Goal: Find specific page/section: Find specific page/section

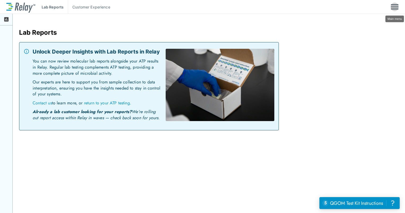
click at [395, 6] on img "Main menu" at bounding box center [394, 7] width 8 height 10
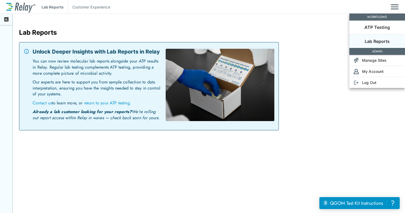
click at [96, 8] on div at bounding box center [202, 106] width 405 height 213
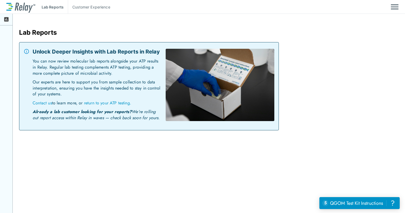
click at [96, 5] on p "Customer Experience" at bounding box center [91, 7] width 38 height 6
click at [393, 6] on img "Main menu" at bounding box center [394, 7] width 8 height 10
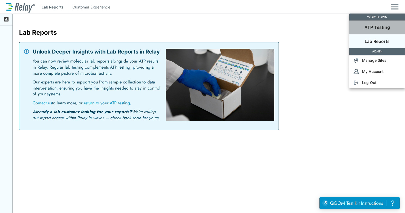
click at [374, 28] on p "ATP Testing" at bounding box center [376, 27] width 25 height 6
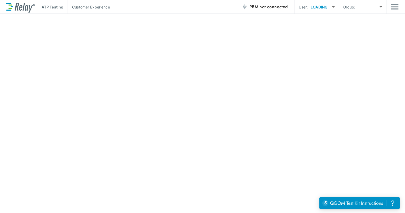
click at [377, 6] on body "**********" at bounding box center [202, 106] width 405 height 213
click at [367, 28] on li "ALL SITES" at bounding box center [370, 30] width 32 height 10
type input "*********"
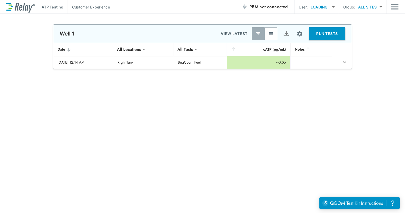
click at [390, 5] on img "Main menu" at bounding box center [394, 7] width 8 height 10
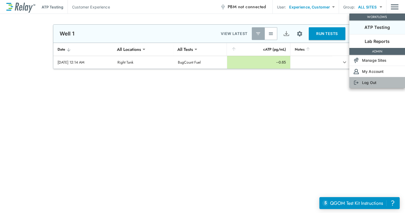
type input "****"
click at [366, 83] on p "Log Out" at bounding box center [369, 83] width 14 height 6
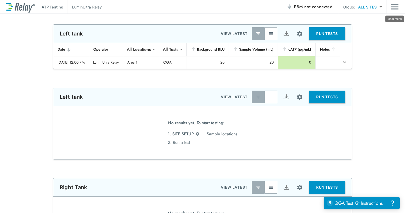
click at [392, 6] on img "Main menu" at bounding box center [394, 7] width 8 height 10
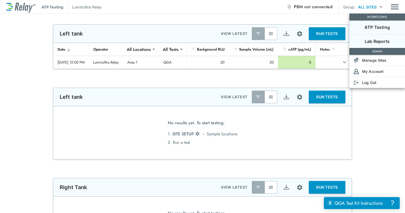
type input "******"
click at [376, 42] on p "Lab Reports" at bounding box center [376, 41] width 25 height 6
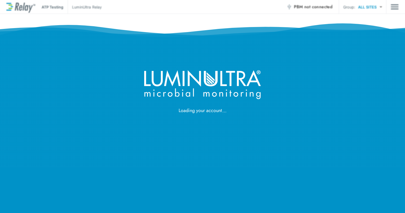
click at [392, 8] on div "Loading your account" at bounding box center [202, 57] width 405 height 114
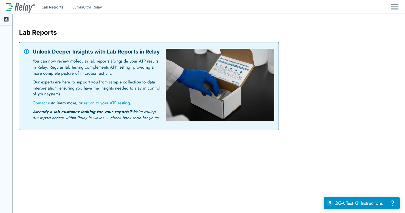
click at [3, 20] on div at bounding box center [6, 20] width 13 height 12
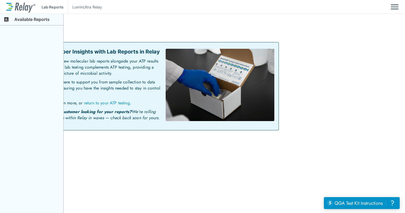
click at [391, 6] on img "Main menu" at bounding box center [394, 7] width 8 height 10
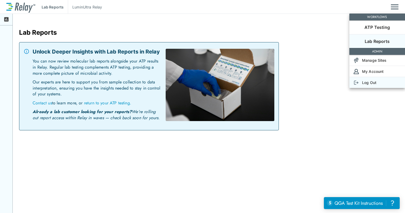
click at [371, 81] on p "Log Out" at bounding box center [369, 83] width 14 height 6
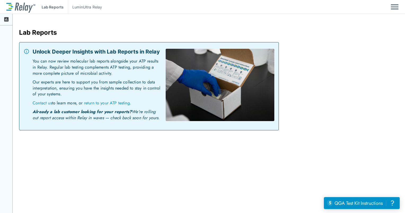
click at [401, 4] on div "Lab Reports LuminUltra Relay" at bounding box center [202, 7] width 405 height 14
click at [394, 8] on img "Main menu" at bounding box center [394, 7] width 8 height 10
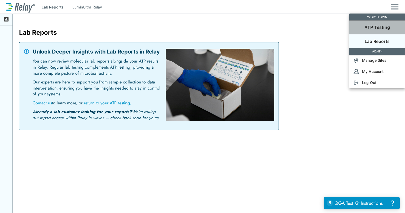
click at [368, 25] on p "ATP Testing" at bounding box center [376, 27] width 25 height 6
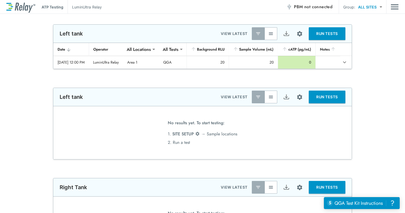
type input "******"
click at [394, 7] on img "Main menu" at bounding box center [394, 7] width 8 height 10
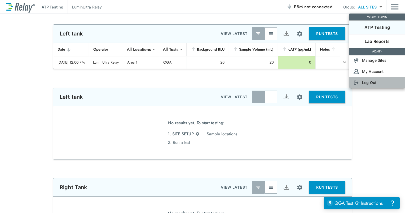
click at [369, 82] on p "Log Out" at bounding box center [369, 83] width 14 height 6
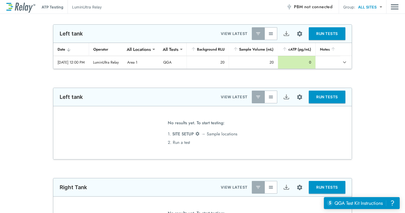
type input "******"
click at [394, 4] on img "Main menu" at bounding box center [394, 7] width 8 height 10
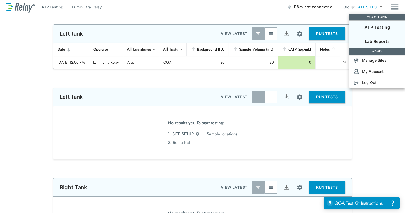
click at [383, 39] on p "Lab Reports" at bounding box center [376, 41] width 25 height 6
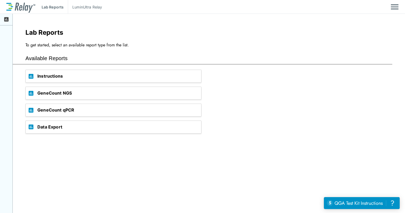
click at [65, 94] on span "GeneCount NGS" at bounding box center [119, 93] width 164 height 12
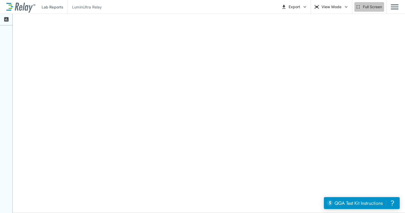
click at [379, 6] on button "Full Screen" at bounding box center [369, 7] width 30 height 10
click at [401, 10] on div "Lab Reports LuminUltra Relay Export View Mode Full Screen" at bounding box center [202, 7] width 405 height 14
click at [345, 8] on icon "button" at bounding box center [345, 6] width 5 height 5
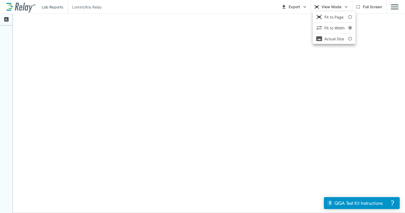
click at [333, 19] on li "Fit to Page" at bounding box center [333, 17] width 43 height 6
click at [343, 2] on button "View Mode" at bounding box center [331, 7] width 37 height 10
click at [337, 37] on li "Actual Size" at bounding box center [333, 38] width 43 height 6
click at [336, 9] on button "View Mode" at bounding box center [331, 7] width 37 height 10
click at [304, 9] on div at bounding box center [202, 106] width 405 height 213
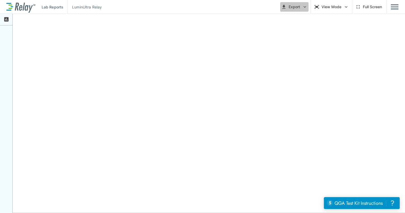
click at [296, 8] on button "Export" at bounding box center [294, 7] width 28 height 10
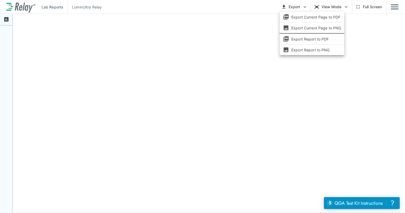
click at [159, 53] on div at bounding box center [202, 106] width 405 height 213
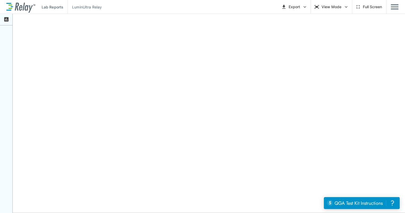
drag, startPoint x: 82, startPoint y: 7, endPoint x: 49, endPoint y: 14, distance: 33.8
click at [82, 7] on p "LuminUltra Relay" at bounding box center [87, 7] width 30 height 6
click at [4, 21] on icon at bounding box center [6, 19] width 6 height 6
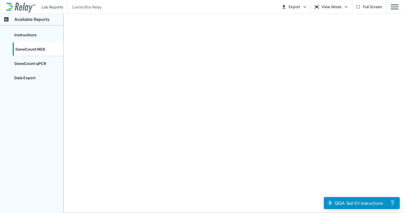
click at [28, 34] on div "Instructions" at bounding box center [38, 34] width 51 height 13
